Goal: Task Accomplishment & Management: Manage account settings

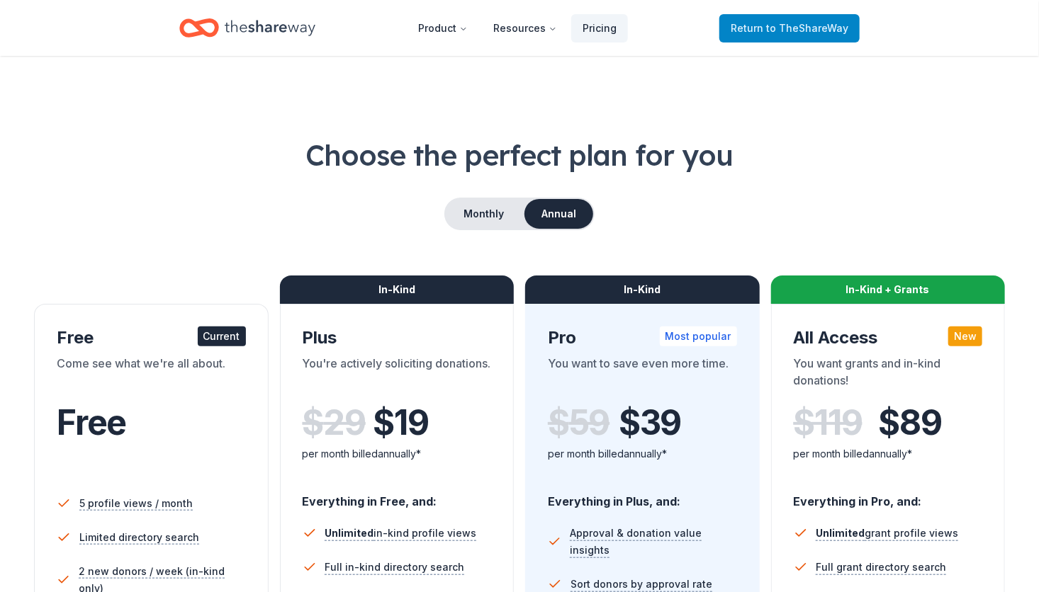
click at [749, 21] on span "Return to TheShareWay" at bounding box center [789, 28] width 118 height 17
click at [801, 26] on span "to TheShareWay" at bounding box center [807, 28] width 82 height 12
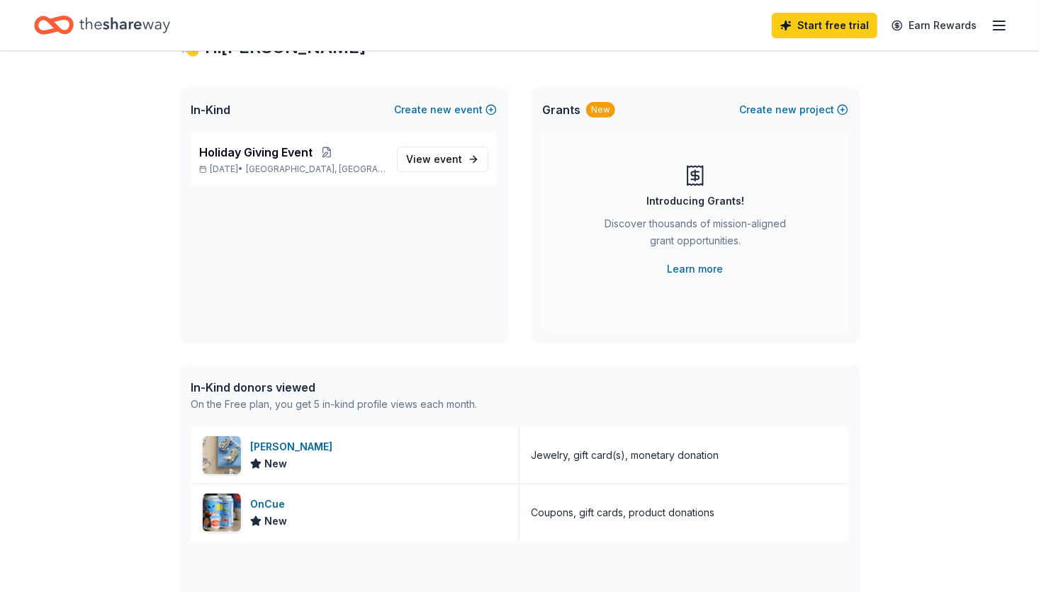
scroll to position [142, 0]
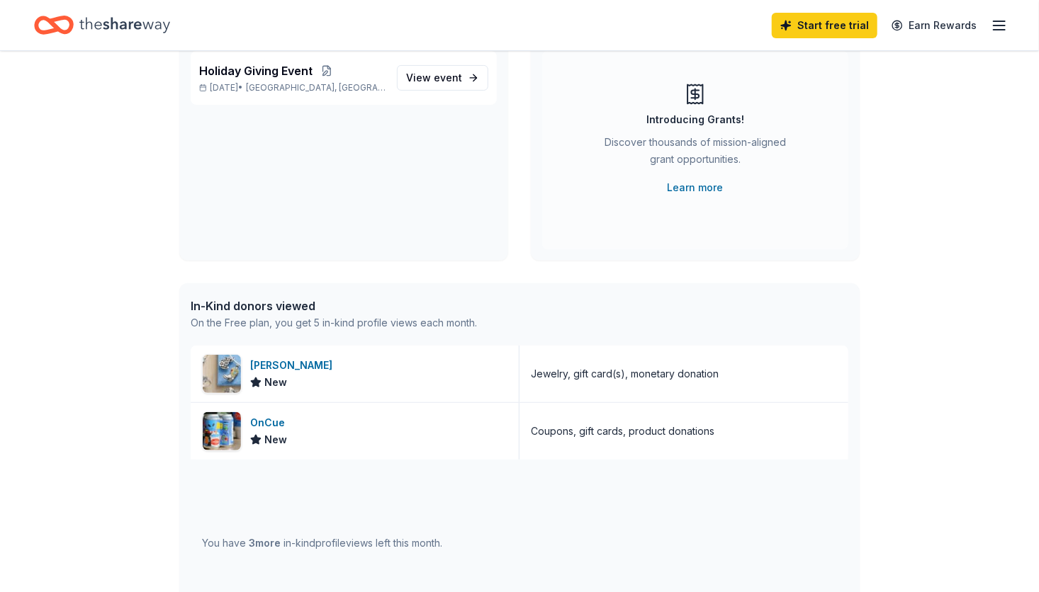
click at [1007, 28] on div "Start free trial Earn Rewards" at bounding box center [519, 25] width 1039 height 50
click at [1003, 23] on icon "button" at bounding box center [998, 25] width 17 height 17
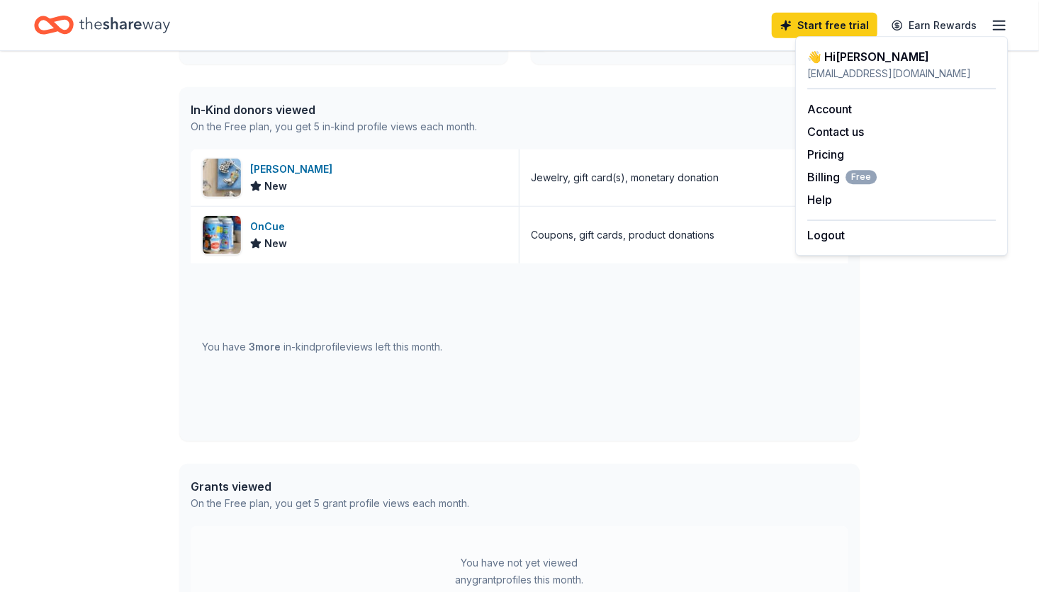
scroll to position [337, 0]
click at [312, 111] on div "In-Kind donors viewed" at bounding box center [334, 110] width 286 height 17
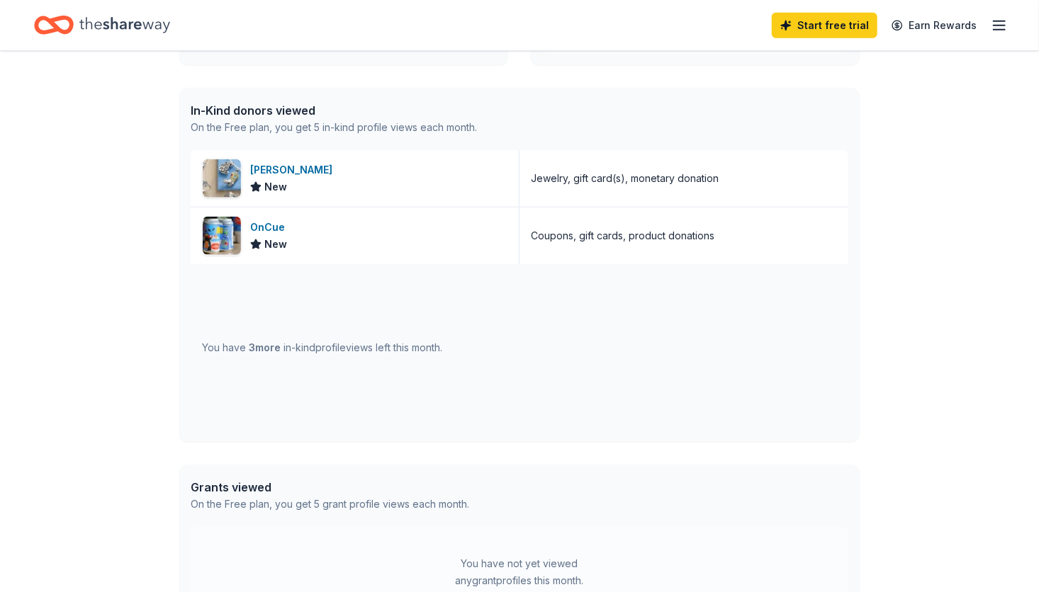
click at [426, 351] on div "You have 3 more in-kind profile views left this month." at bounding box center [322, 347] width 240 height 17
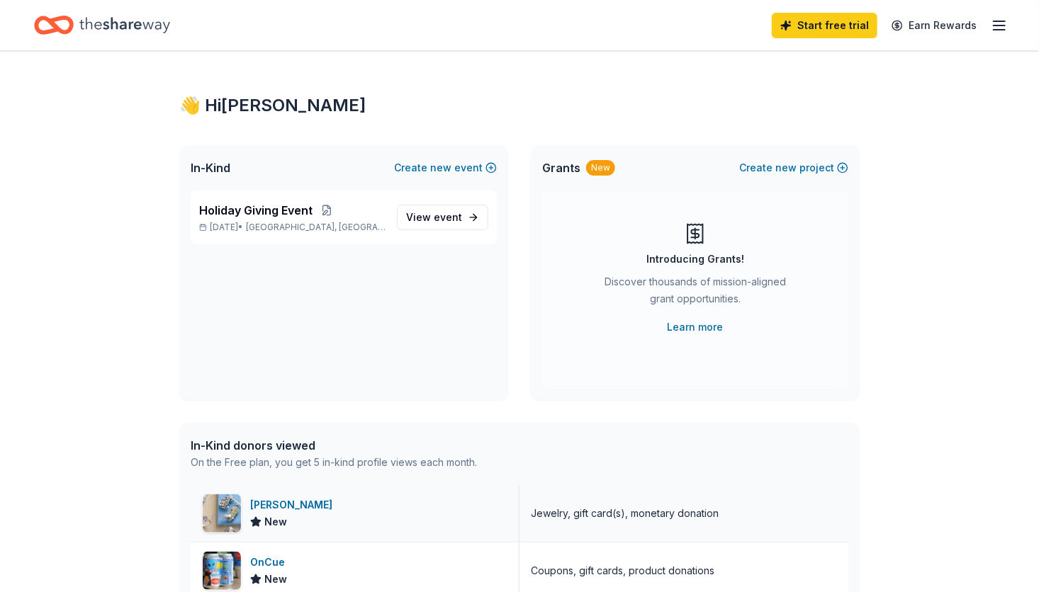
scroll to position [0, 0]
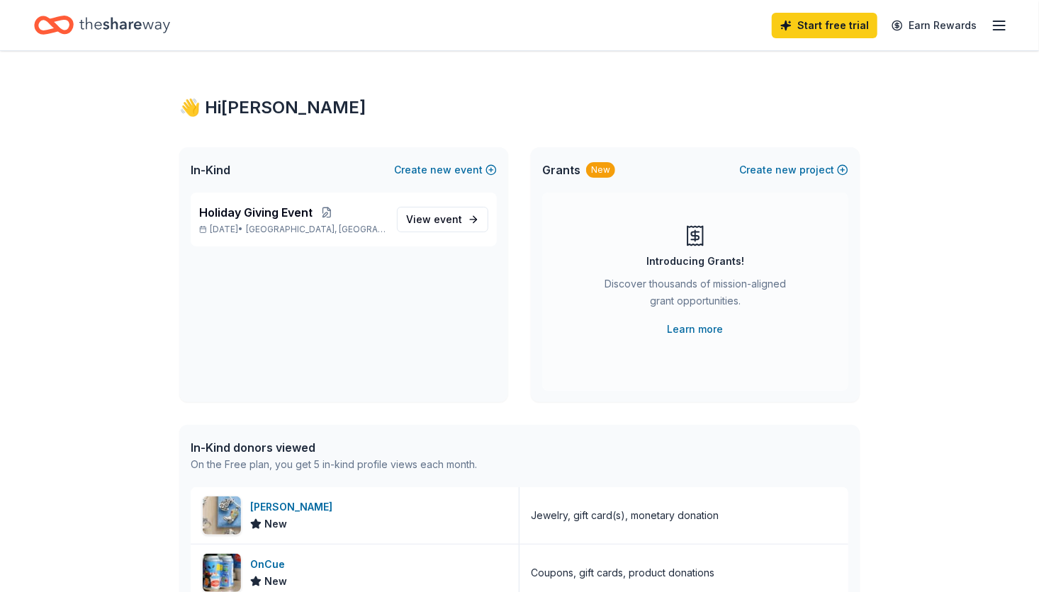
click at [1000, 26] on line "button" at bounding box center [998, 26] width 11 height 0
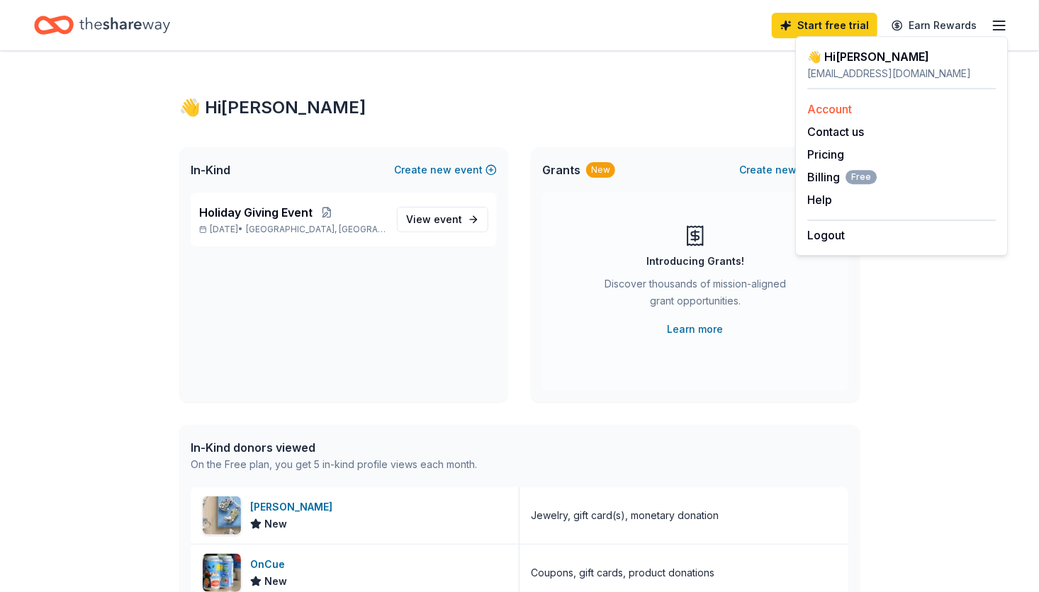
click at [845, 106] on link "Account" at bounding box center [829, 109] width 45 height 14
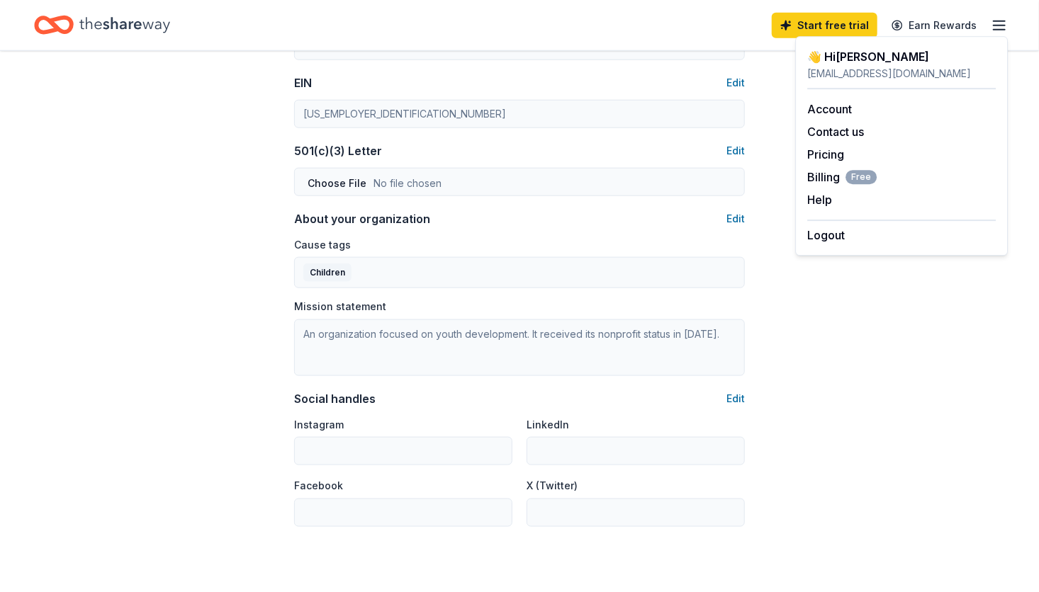
scroll to position [828, 0]
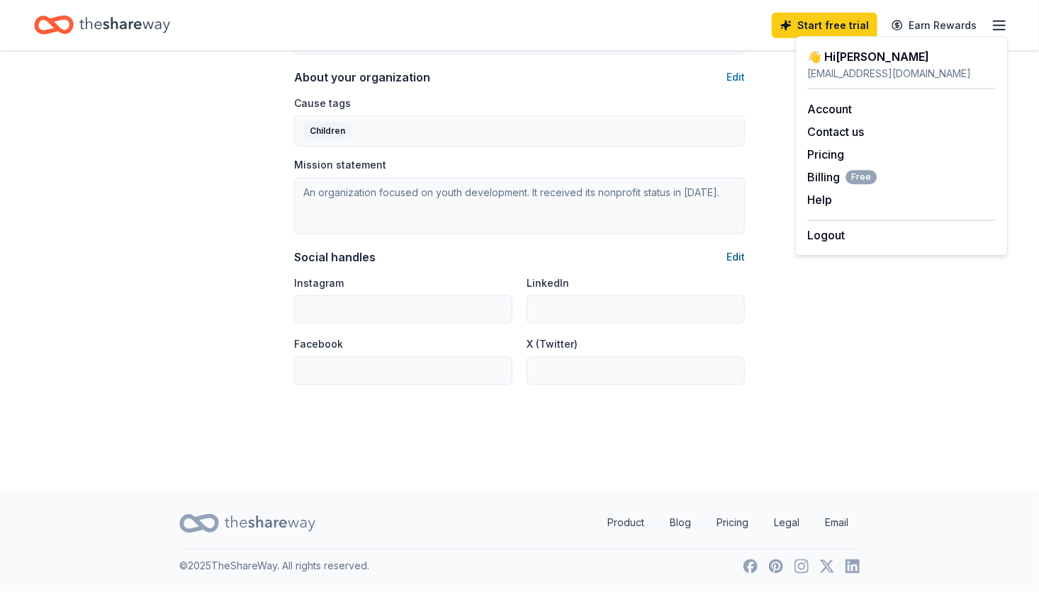
click at [738, 253] on button "Edit" at bounding box center [735, 257] width 18 height 17
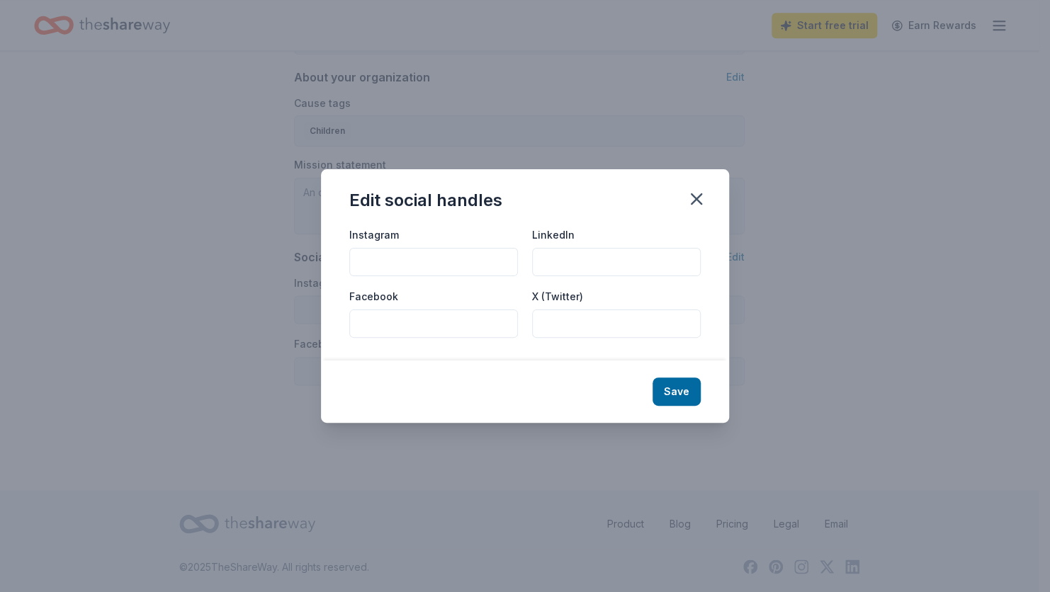
click at [364, 264] on input "Instagram" at bounding box center [433, 262] width 169 height 28
type input "J"
click at [362, 325] on input "Facebook" at bounding box center [433, 324] width 169 height 28
type input "Journey Through Life"
click at [358, 264] on input "Instagram" at bounding box center [433, 262] width 169 height 28
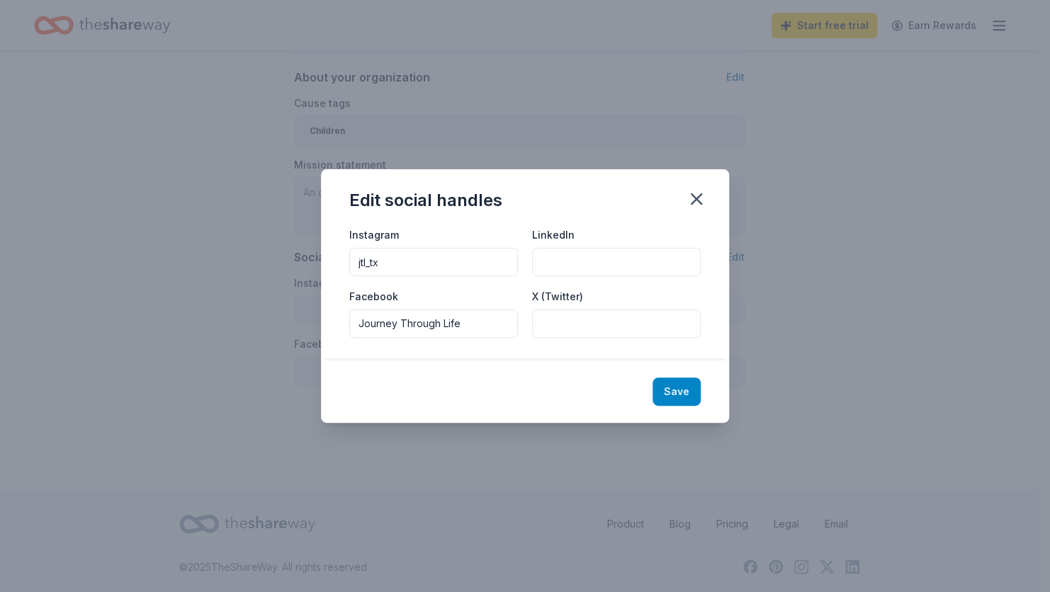
type input "jtl_tx"
click at [694, 395] on button "Save" at bounding box center [677, 392] width 48 height 28
type input "jtl_tx"
type input "Journey Through Life"
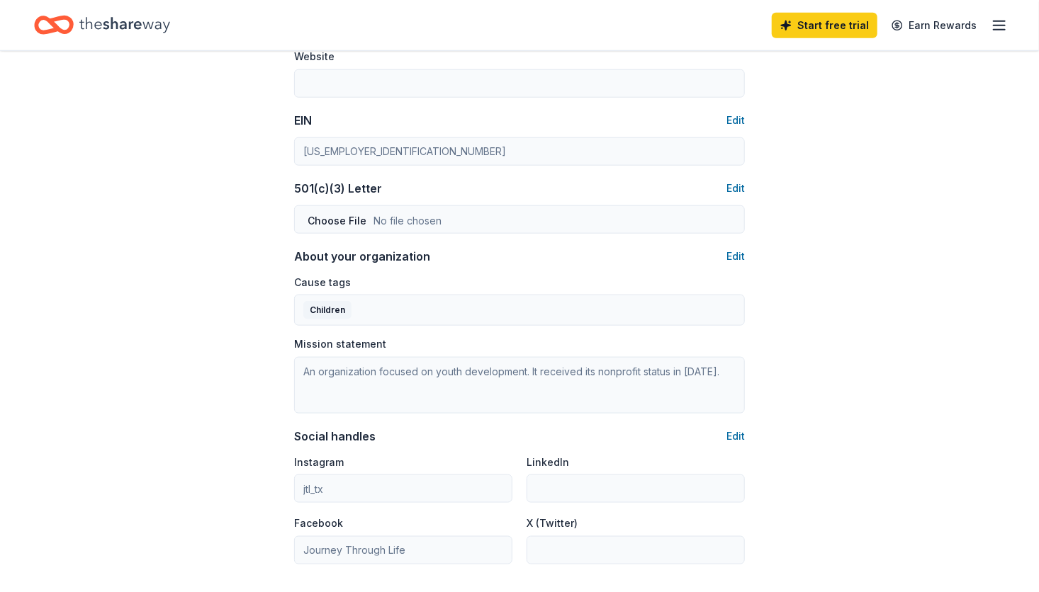
scroll to position [615, 0]
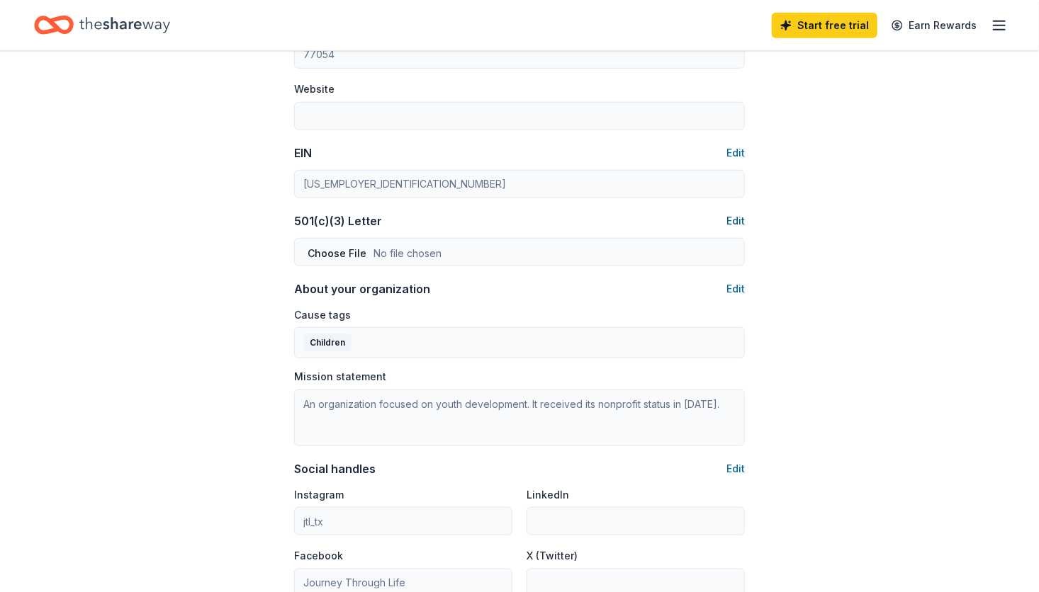
click at [737, 215] on button "Edit" at bounding box center [735, 221] width 18 height 17
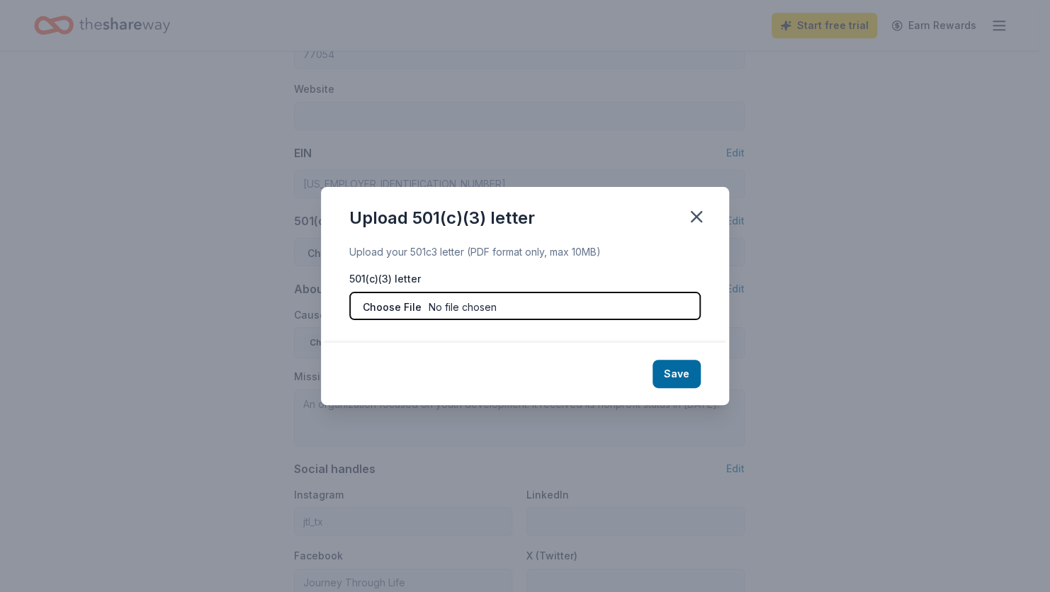
click at [399, 305] on input "file" at bounding box center [524, 306] width 351 height 28
type input "C:\fakepath\501 c3 EIN.pdf"
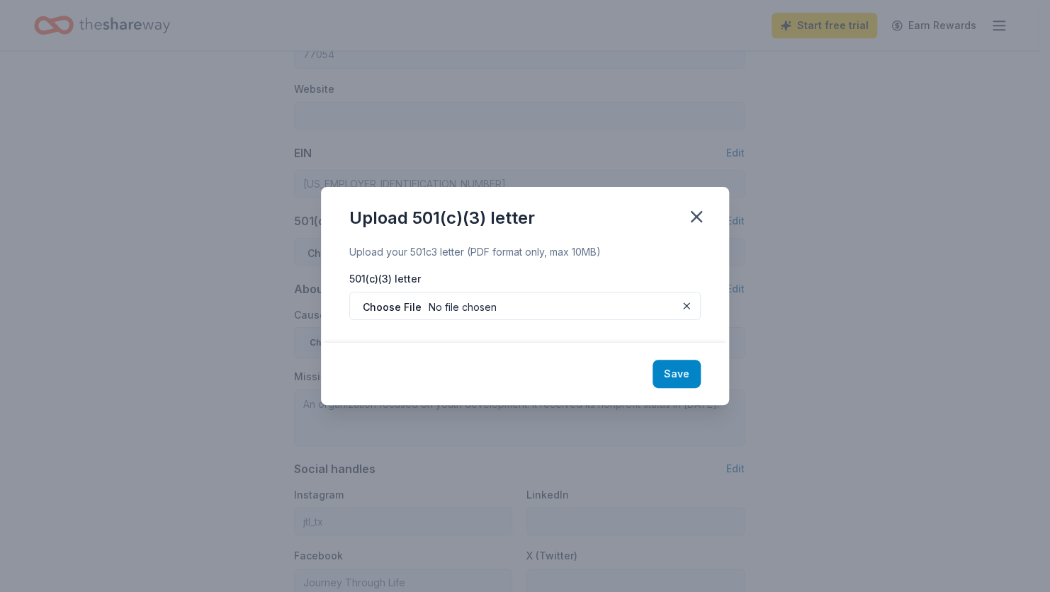
click at [670, 361] on button "Save" at bounding box center [677, 374] width 48 height 28
click at [697, 221] on icon "button" at bounding box center [697, 217] width 20 height 20
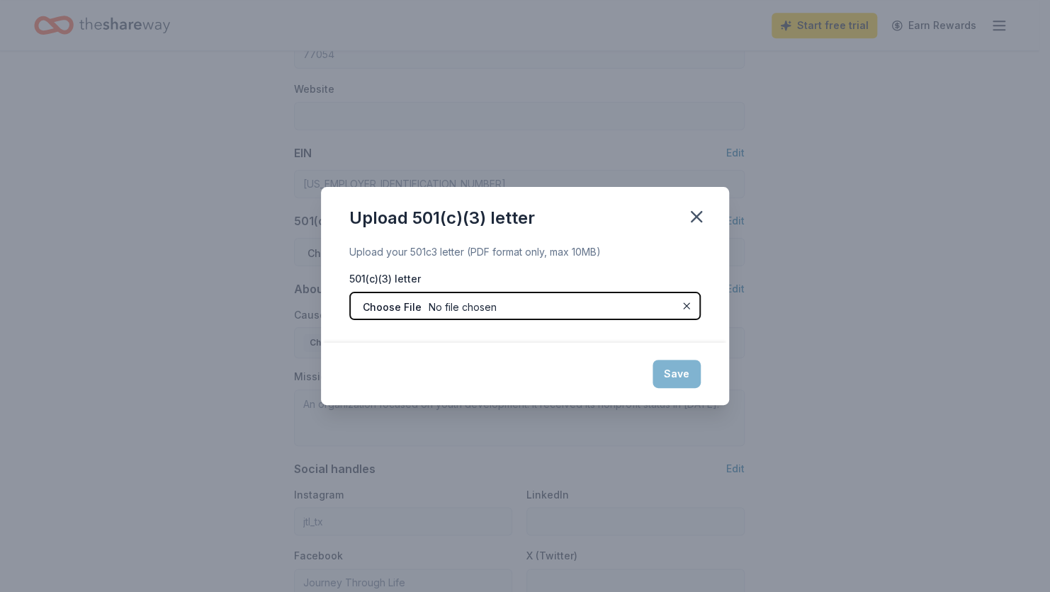
click at [477, 300] on input "file" at bounding box center [524, 306] width 351 height 28
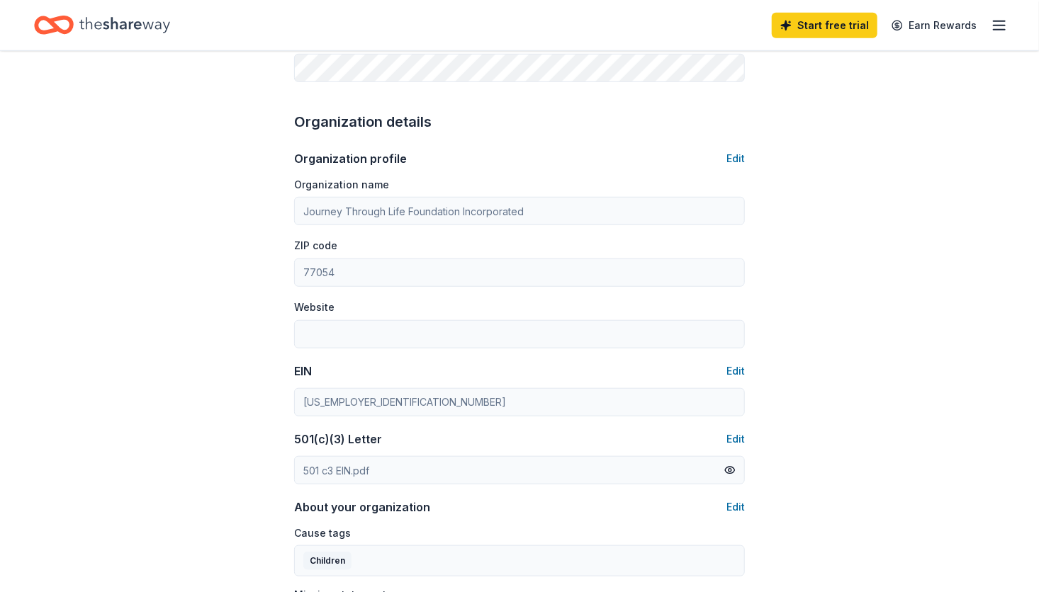
scroll to position [402, 0]
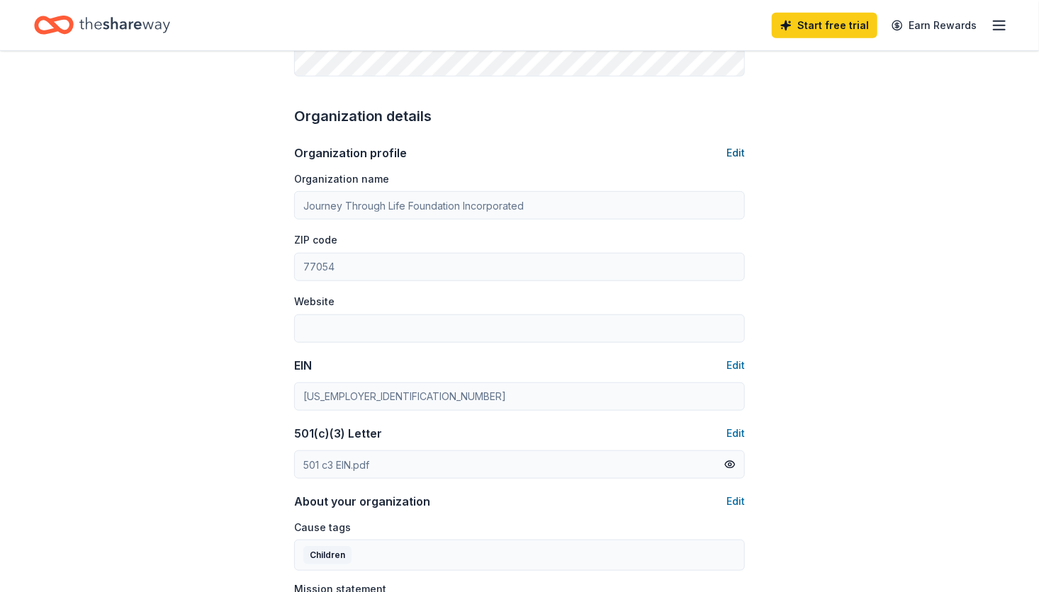
click at [736, 154] on button "Edit" at bounding box center [735, 153] width 18 height 17
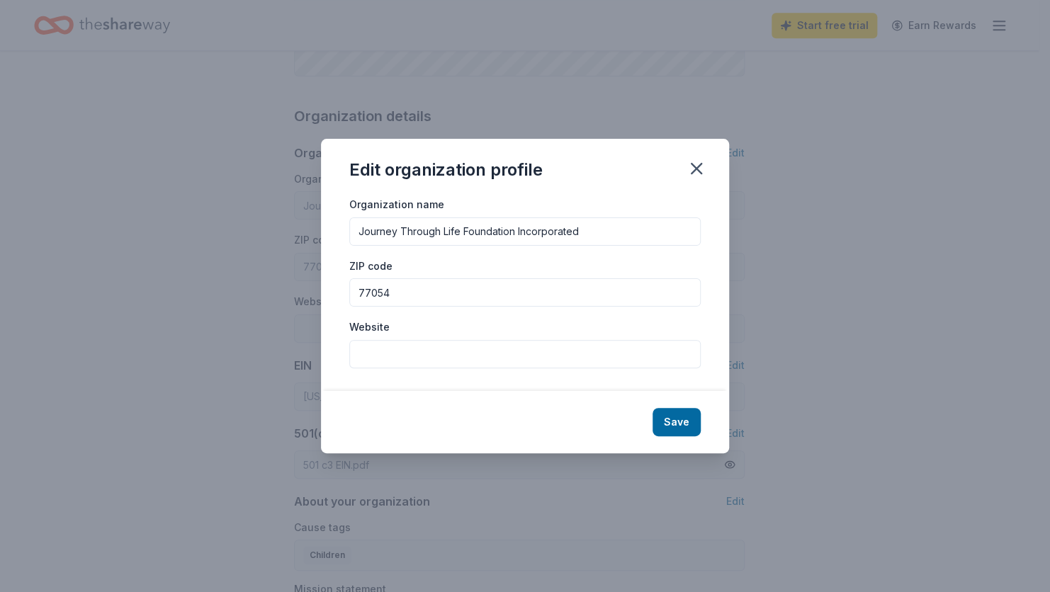
click at [443, 365] on input "Website" at bounding box center [524, 354] width 351 height 28
type input "[DOMAIN_NAME]"
click at [670, 416] on button "Save" at bounding box center [677, 422] width 48 height 28
type input "[DOMAIN_NAME]"
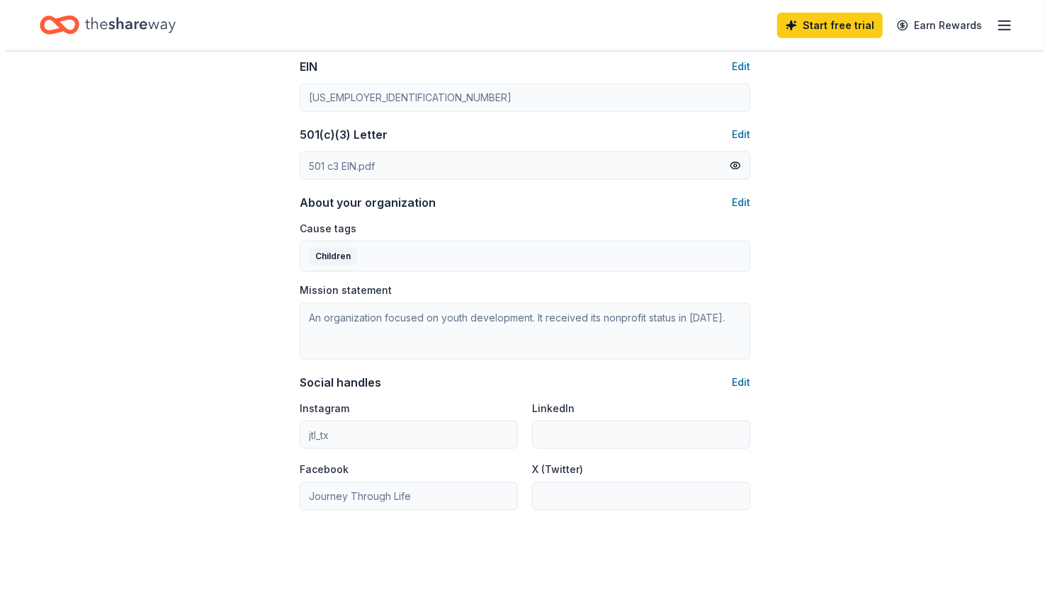
scroll to position [828, 0]
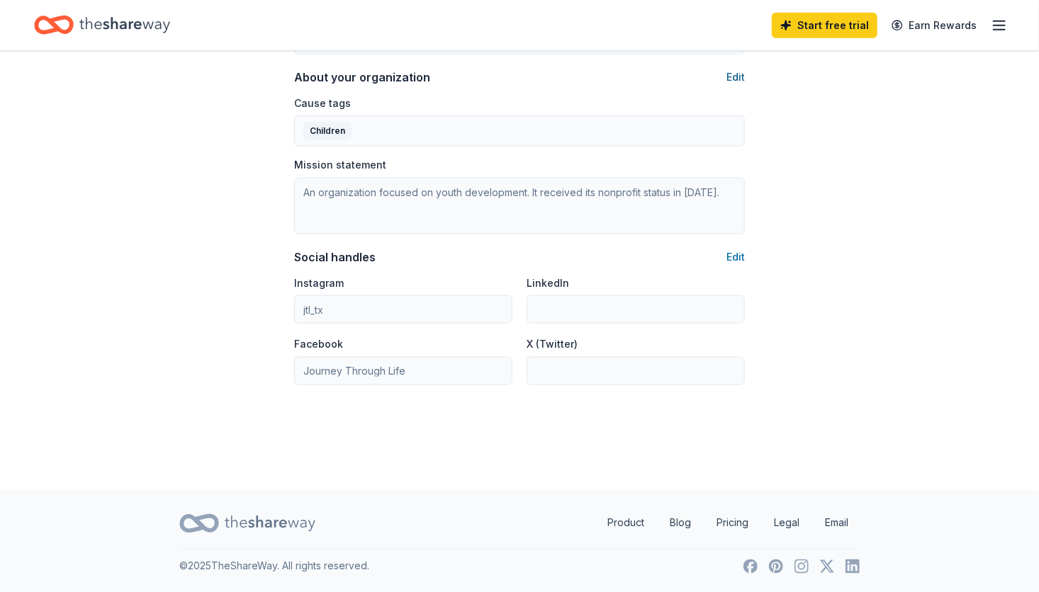
click at [731, 73] on button "Edit" at bounding box center [735, 77] width 18 height 17
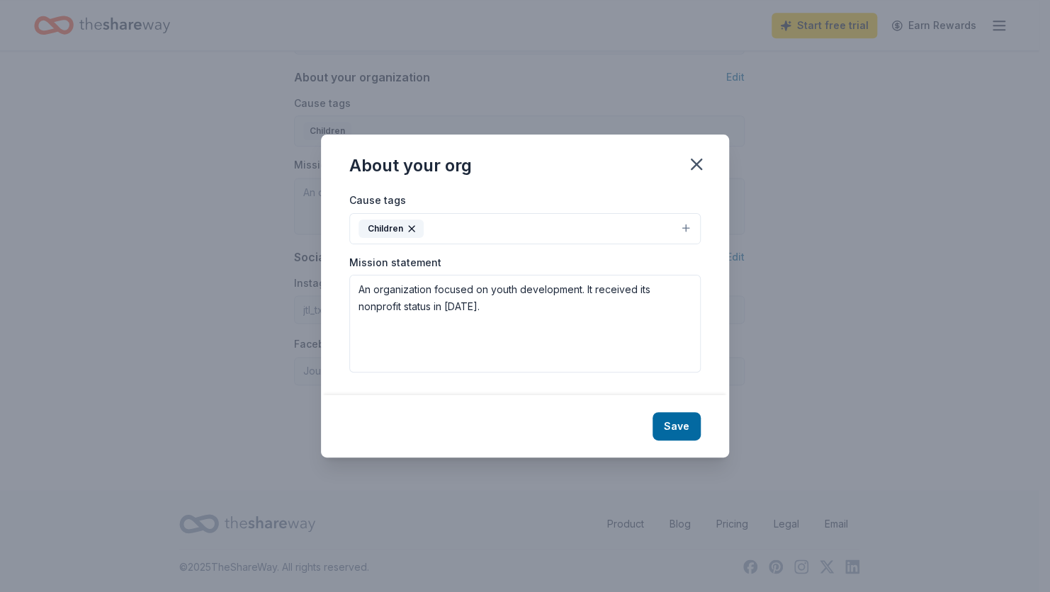
click at [689, 224] on div "Cause tags Children Mission statement An organization focused on youth developm…" at bounding box center [525, 293] width 408 height 204
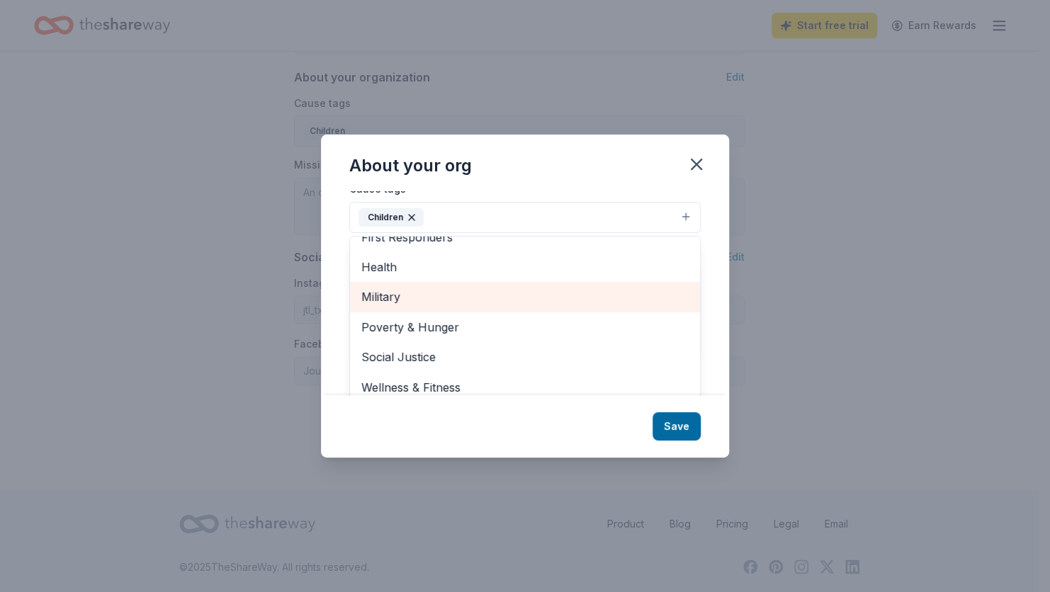
scroll to position [22, 0]
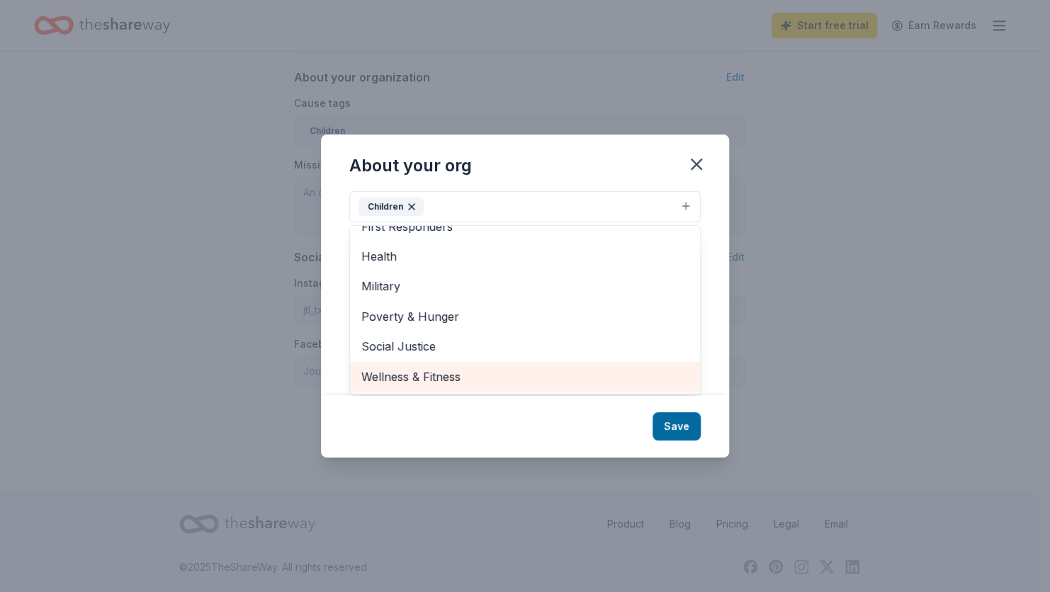
click at [508, 383] on span "Wellness & Fitness" at bounding box center [524, 377] width 327 height 18
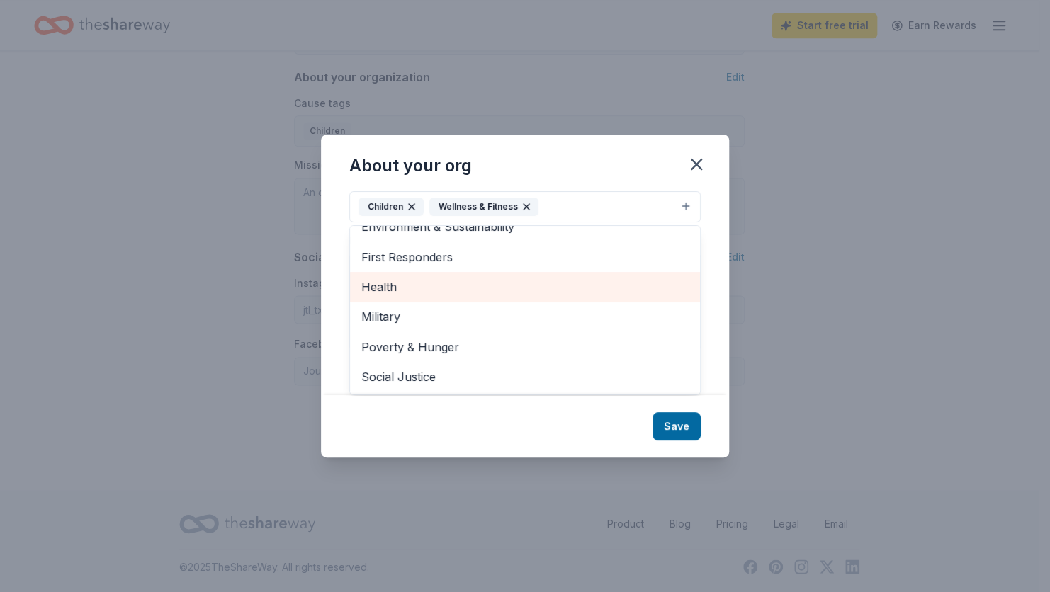
click at [442, 282] on span "Health" at bounding box center [524, 287] width 327 height 18
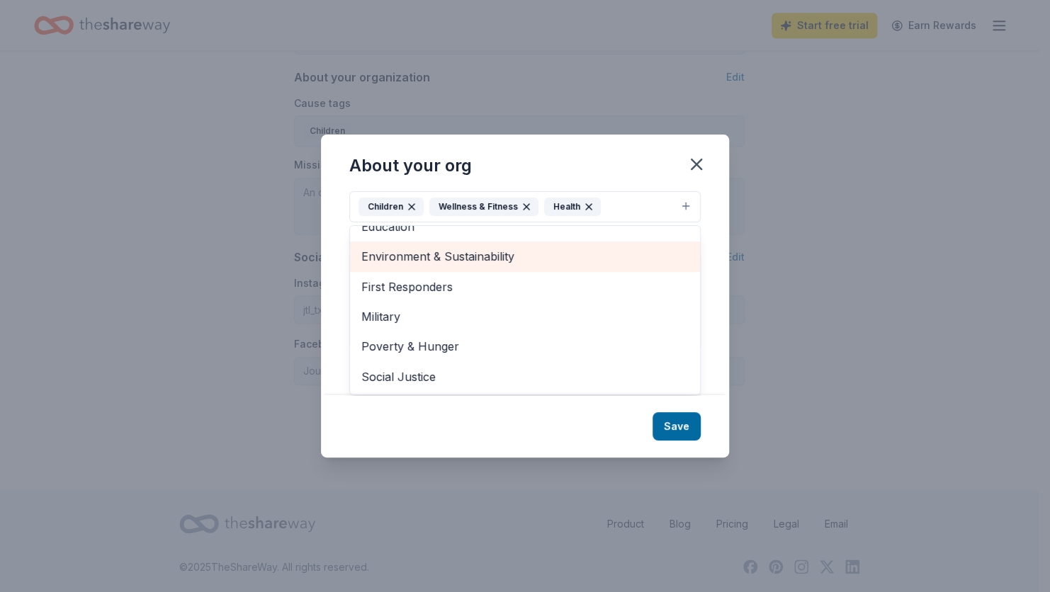
click at [558, 256] on span "Environment & Sustainability" at bounding box center [524, 256] width 327 height 18
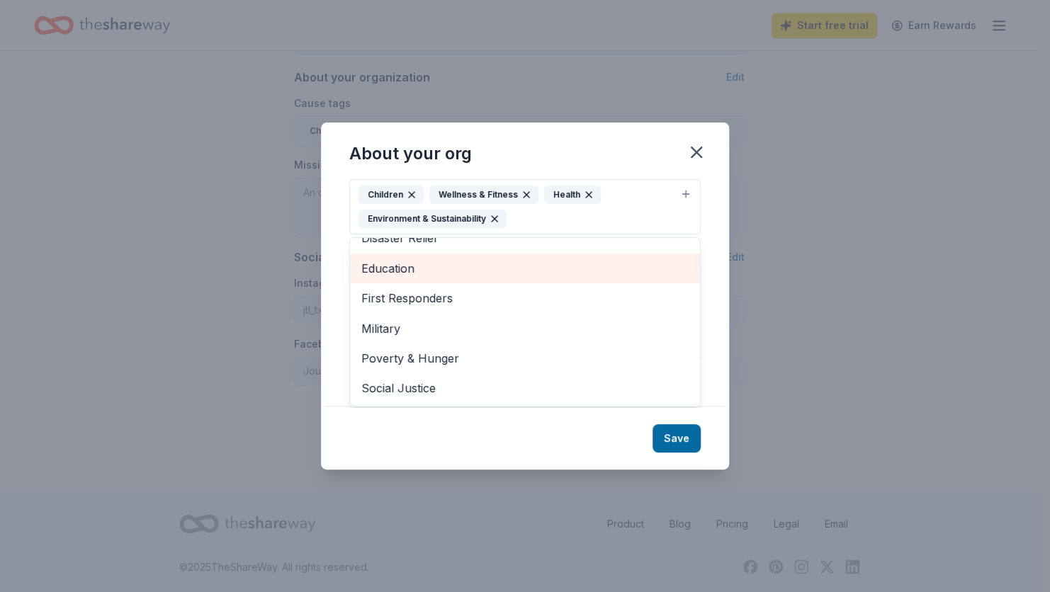
scroll to position [77, 0]
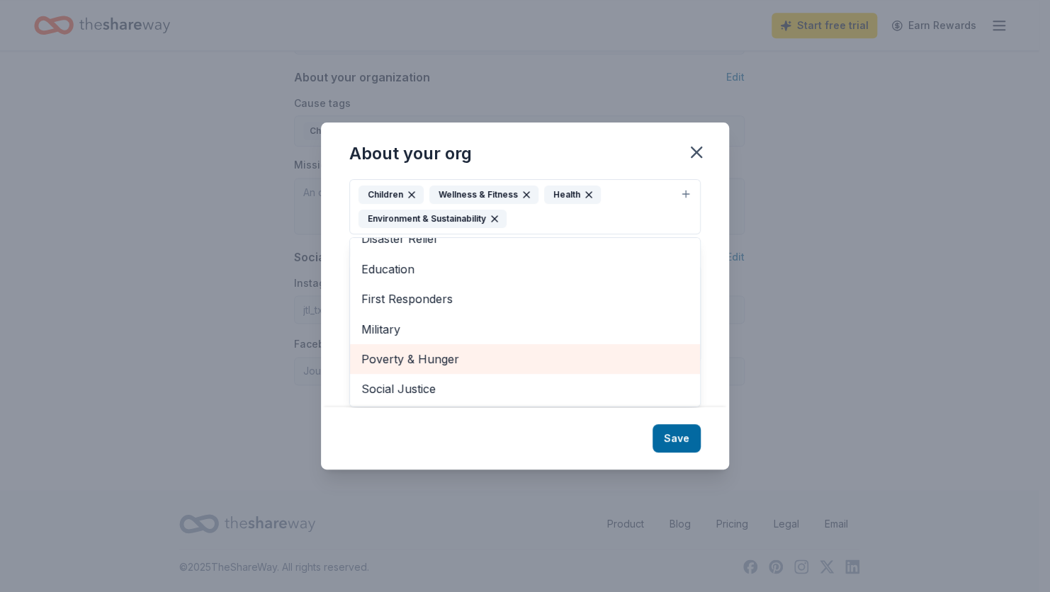
click at [514, 356] on span "Poverty & Hunger" at bounding box center [524, 359] width 327 height 18
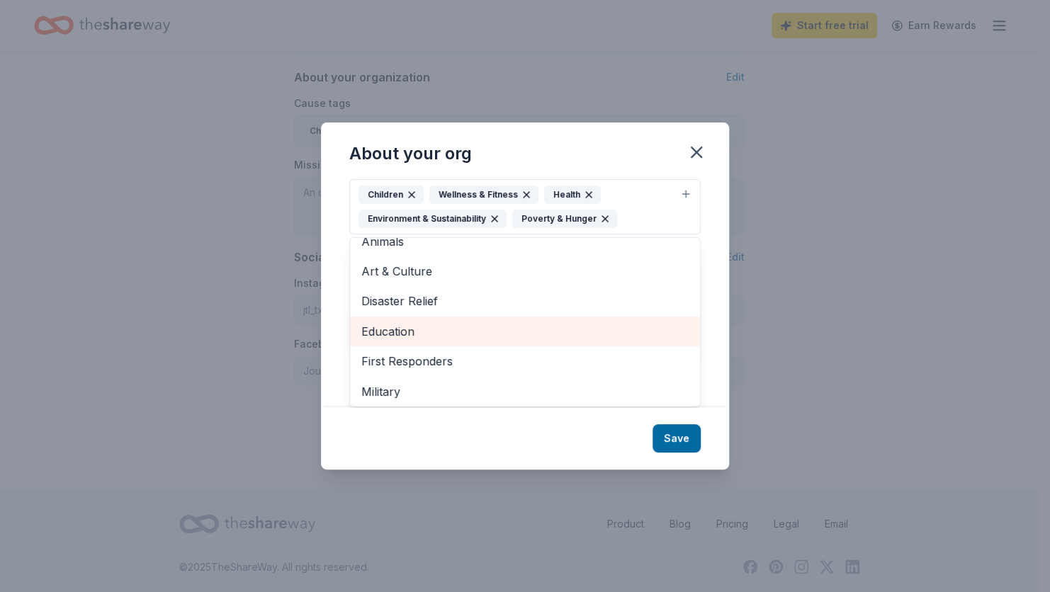
scroll to position [0, 0]
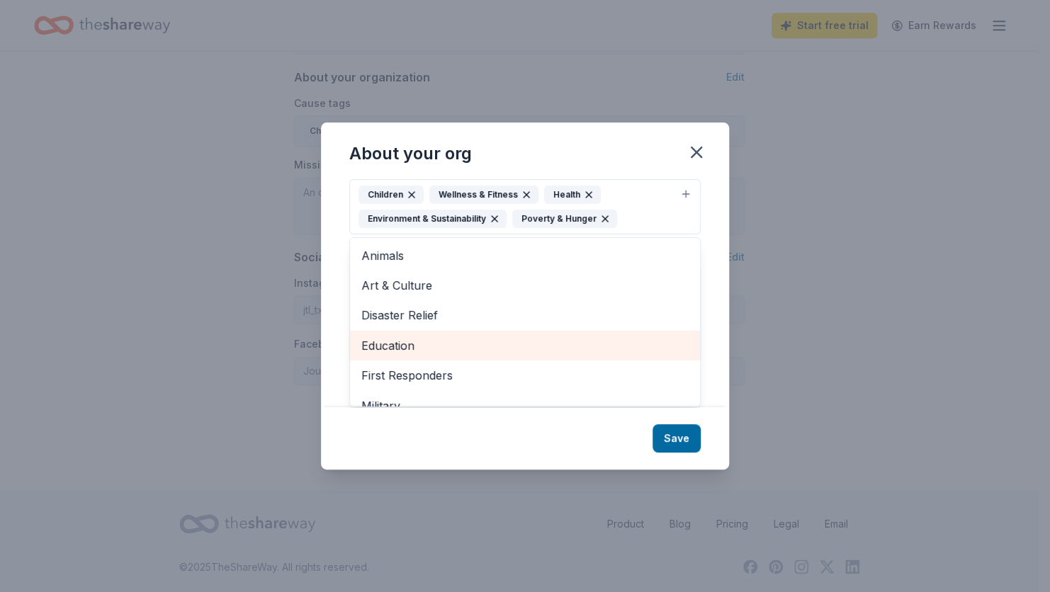
click at [580, 337] on span "Education" at bounding box center [524, 346] width 327 height 18
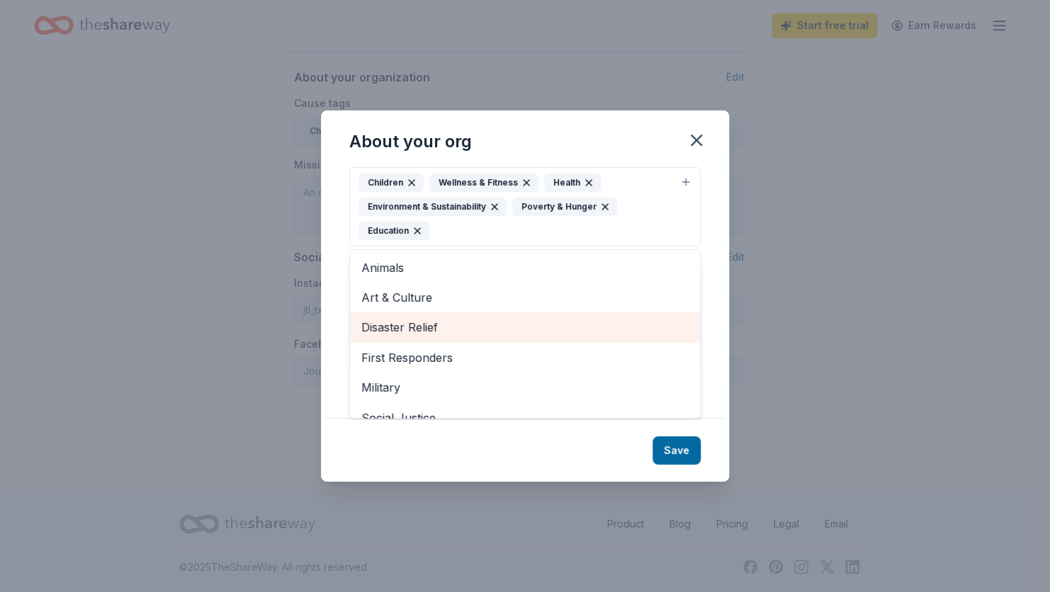
scroll to position [17, 0]
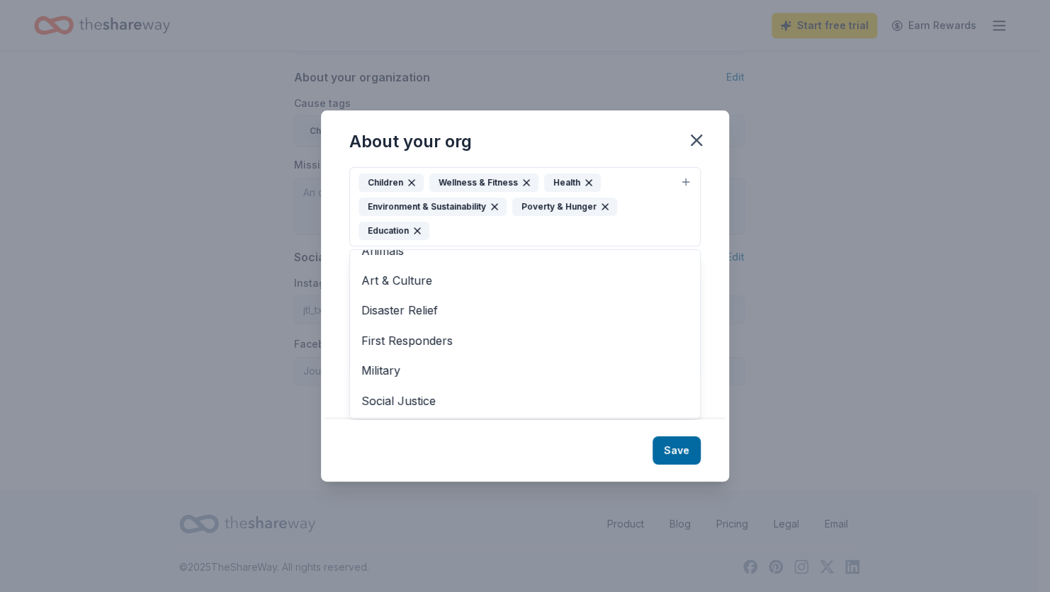
click at [691, 446] on div "About your org Cause tags Children Wellness & Fitness Health Environment & Sust…" at bounding box center [525, 296] width 408 height 371
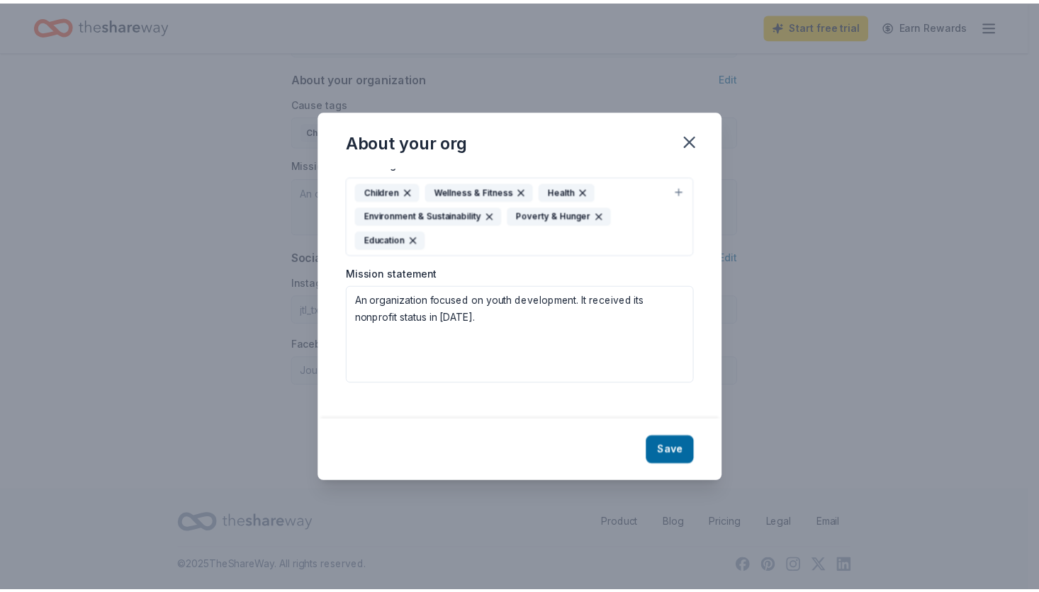
scroll to position [0, 0]
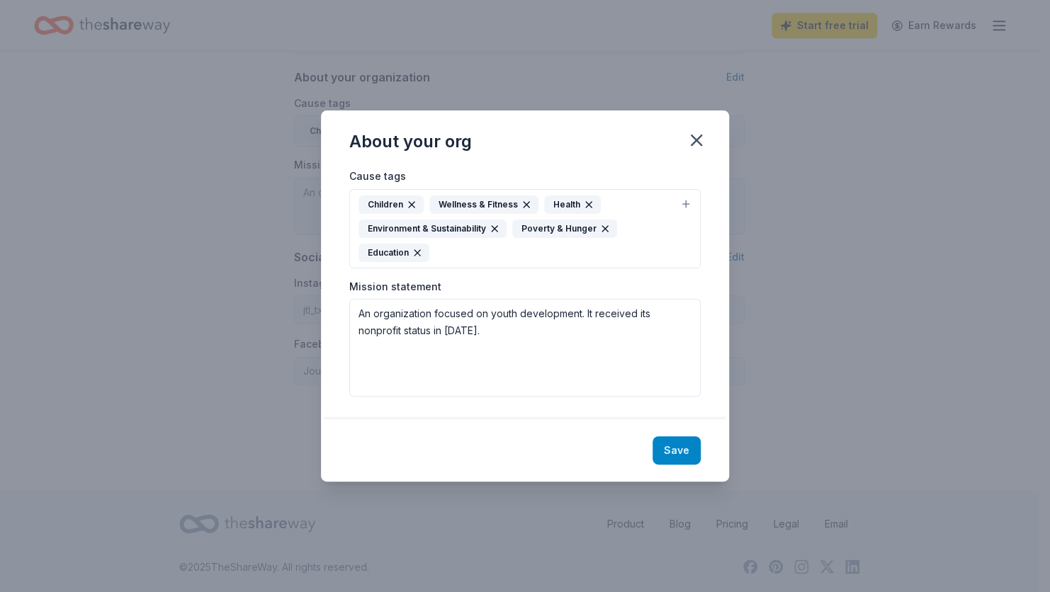
click at [678, 448] on button "Save" at bounding box center [677, 450] width 48 height 28
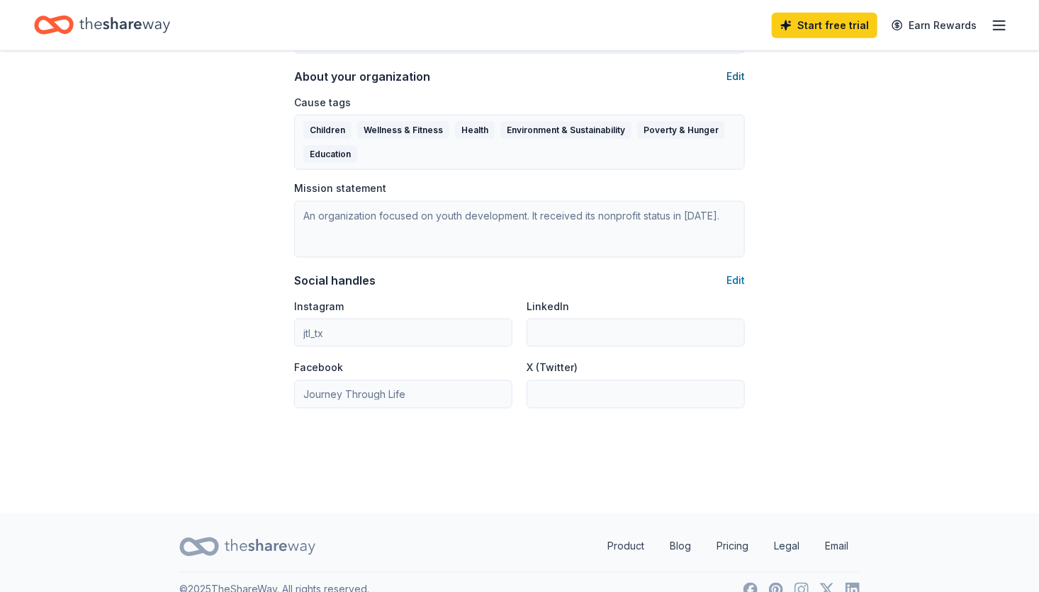
click at [735, 74] on button "Edit" at bounding box center [735, 76] width 18 height 17
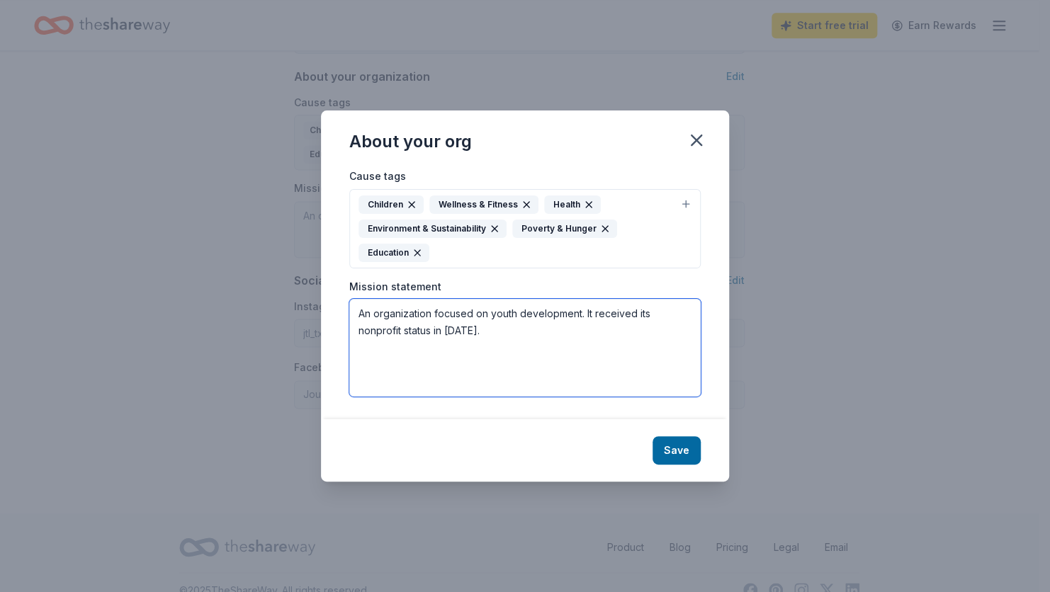
click at [492, 339] on textarea "An organization focused on youth development. It received its nonprofit status …" at bounding box center [524, 348] width 351 height 98
type textarea "A"
type textarea "Journey Through Life Foundation provides trauma-informed care, family resources…"
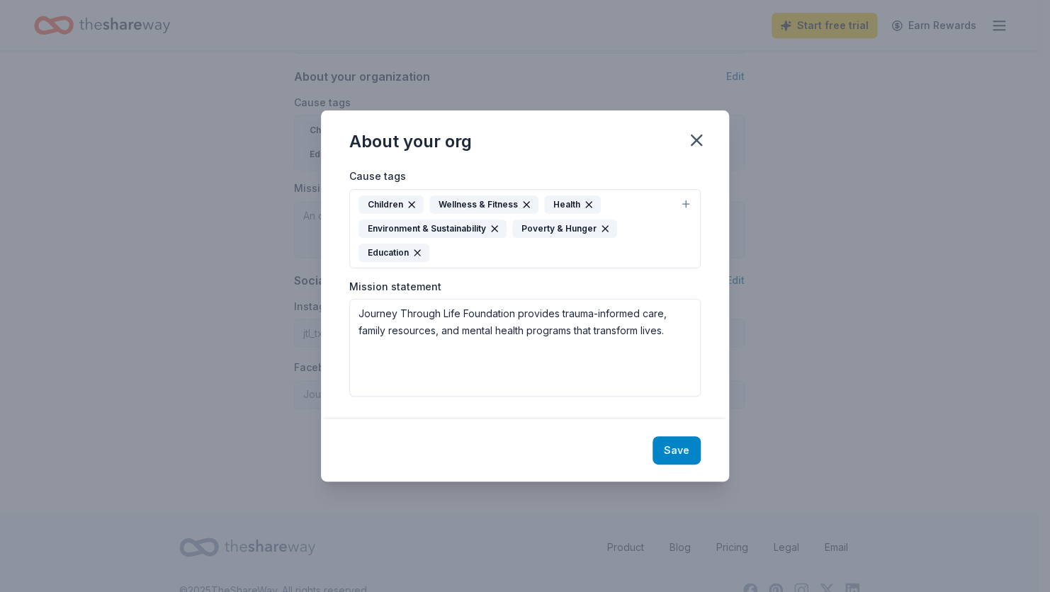
click at [670, 439] on button "Save" at bounding box center [677, 450] width 48 height 28
type textarea "Journey Through Life Foundation provides trauma-informed care, family resources…"
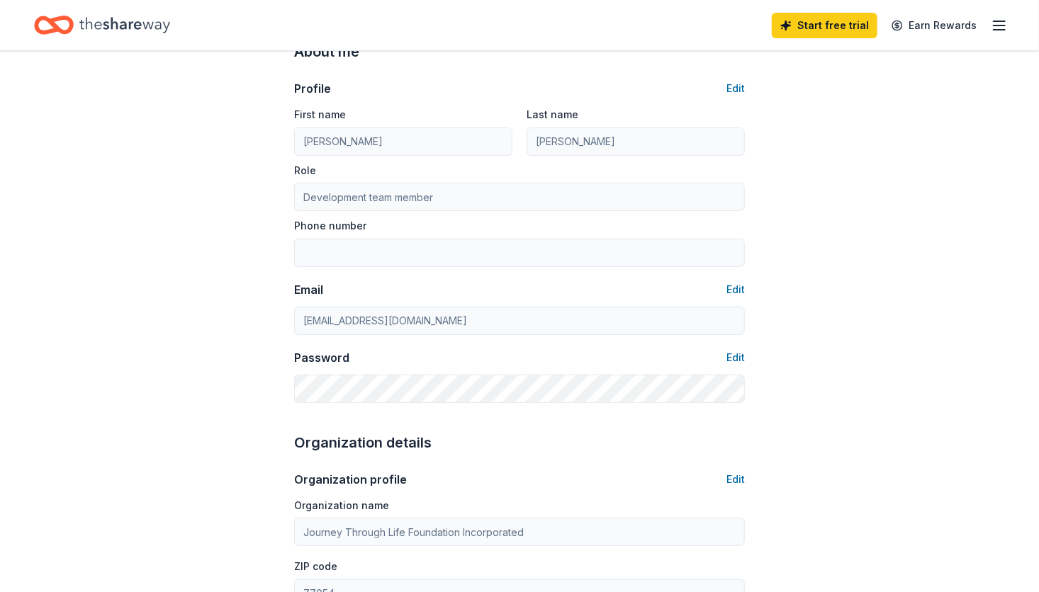
scroll to position [213, 0]
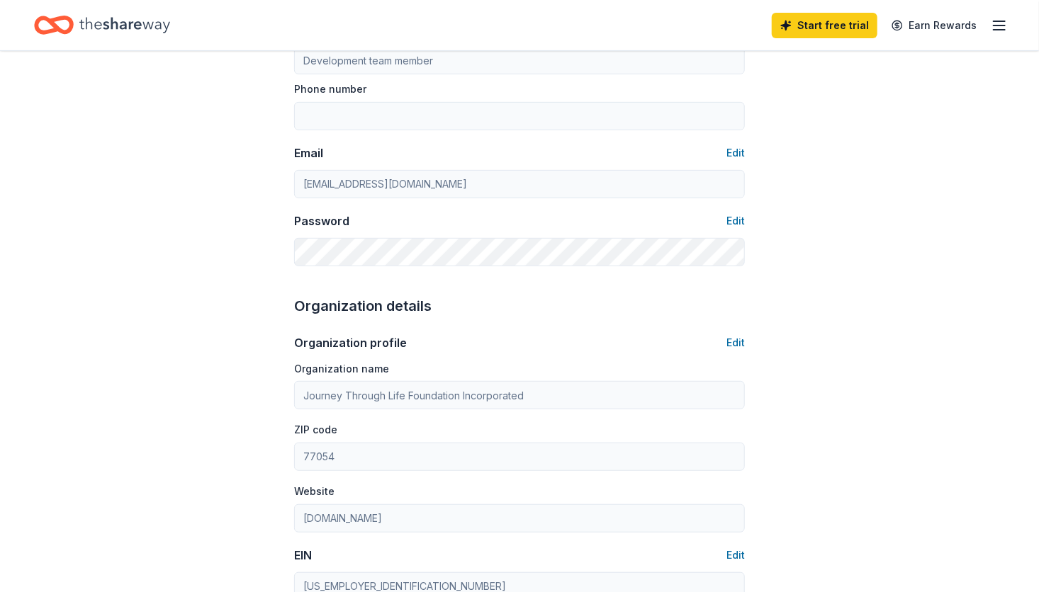
click at [995, 23] on icon "button" at bounding box center [998, 25] width 17 height 17
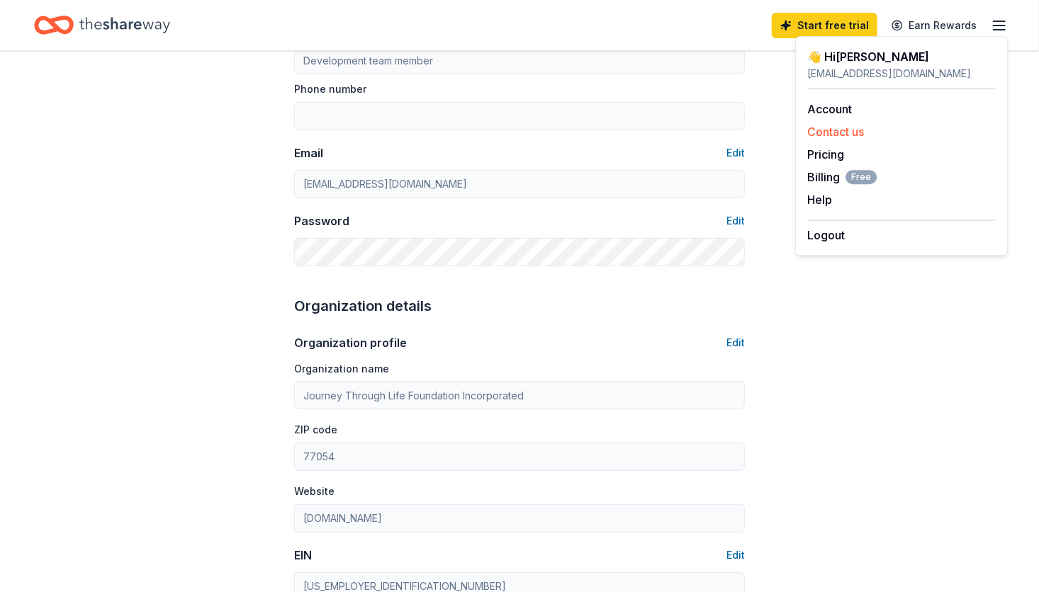
click at [836, 128] on button "Contact us" at bounding box center [835, 131] width 57 height 17
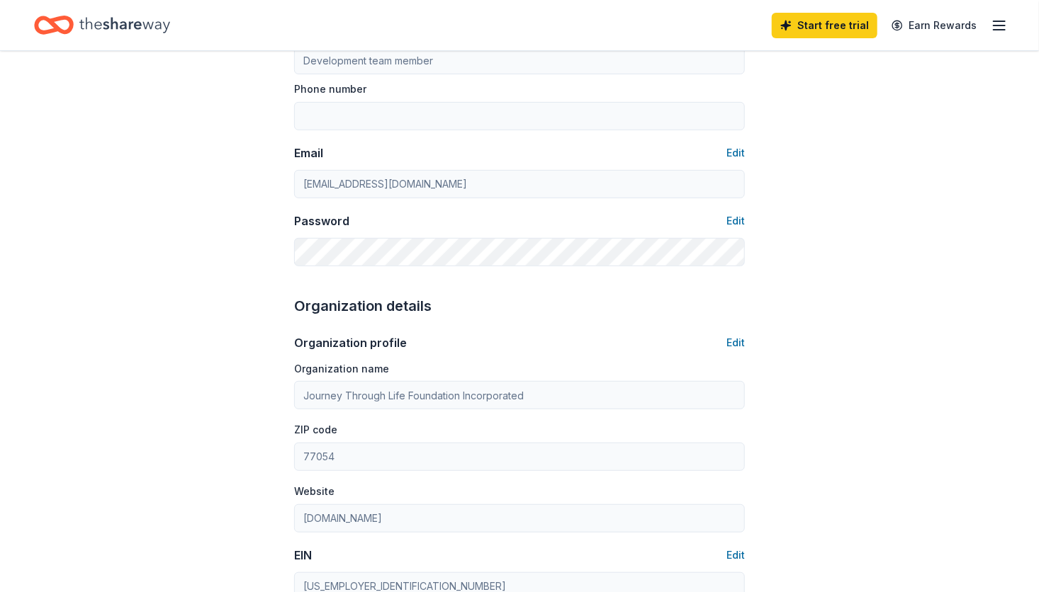
click at [1003, 26] on icon "button" at bounding box center [998, 25] width 17 height 17
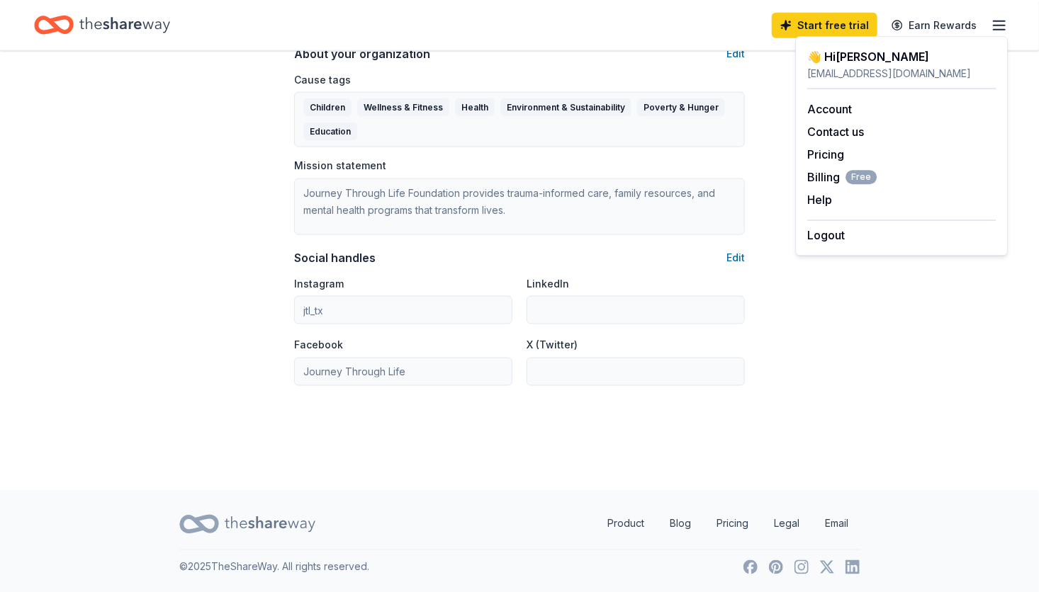
scroll to position [851, 0]
